Goal: Task Accomplishment & Management: Manage account settings

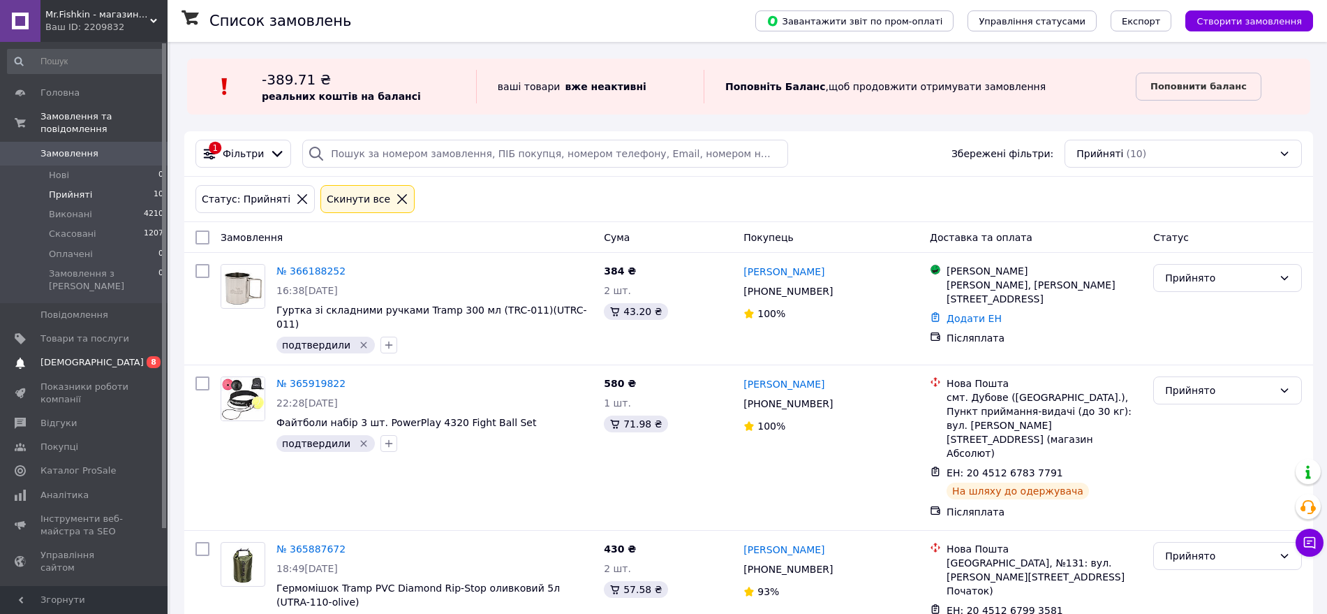
click at [96, 351] on link "[DEMOGRAPHIC_DATA] 0 8" at bounding box center [86, 363] width 172 height 24
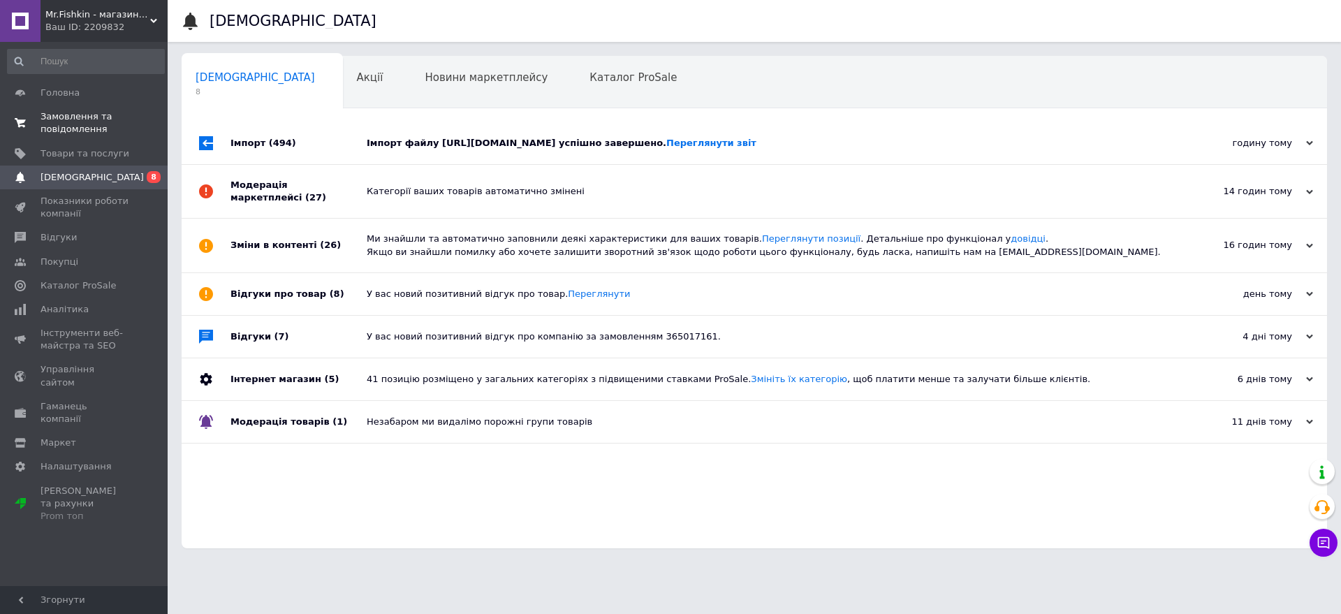
click at [73, 126] on span "Замовлення та повідомлення" at bounding box center [84, 122] width 89 height 25
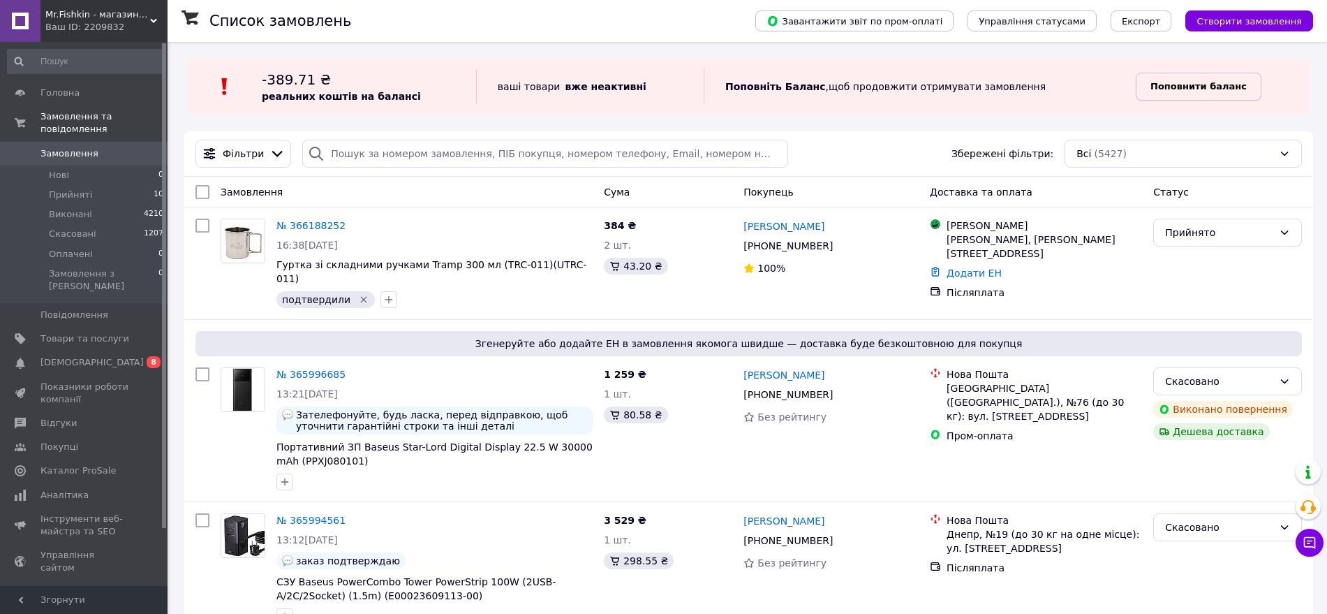
click at [1197, 84] on b "Поповнити баланс" at bounding box center [1199, 86] width 96 height 10
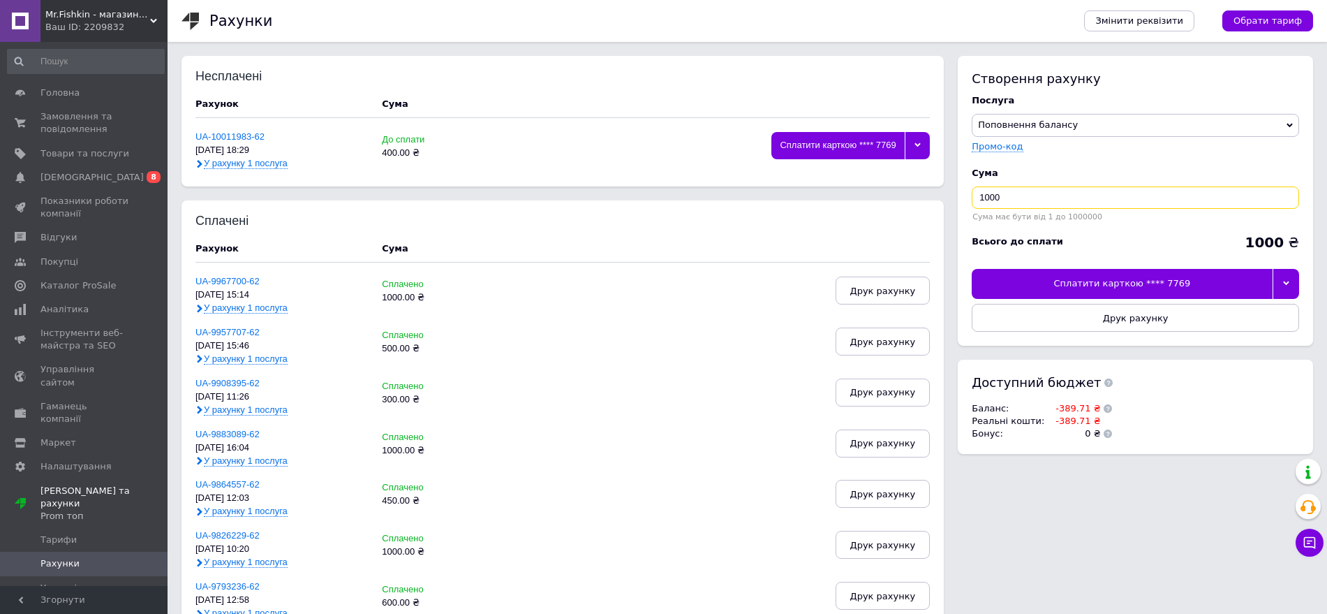
drag, startPoint x: 1072, startPoint y: 204, endPoint x: 971, endPoint y: 206, distance: 102.0
click at [971, 206] on div "Створення рахунку Послуга Поповнення балансу Premium-дизайн Промо-код Cума 1000…" at bounding box center [1135, 201] width 355 height 290
type input "600"
click at [1288, 277] on div at bounding box center [1286, 283] width 27 height 29
click at [1128, 322] on li "Сплатити карткою **** 9895" at bounding box center [1136, 315] width 326 height 27
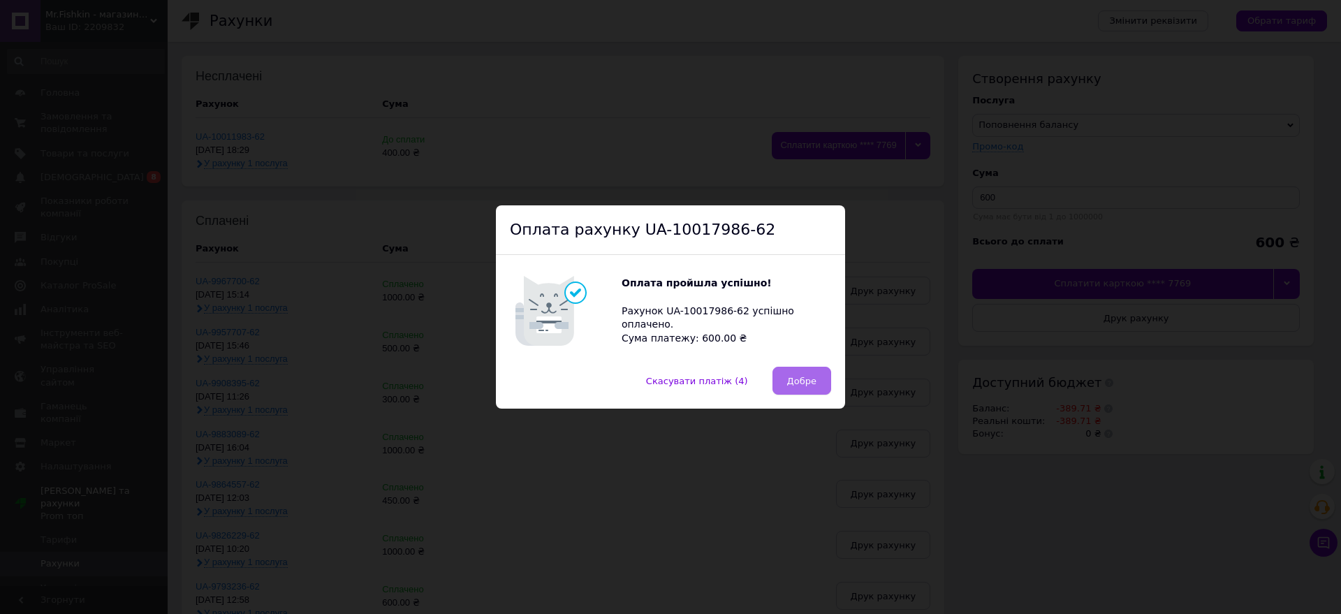
click at [812, 367] on button "Добре" at bounding box center [801, 381] width 59 height 28
